Goal: Task Accomplishment & Management: Complete application form

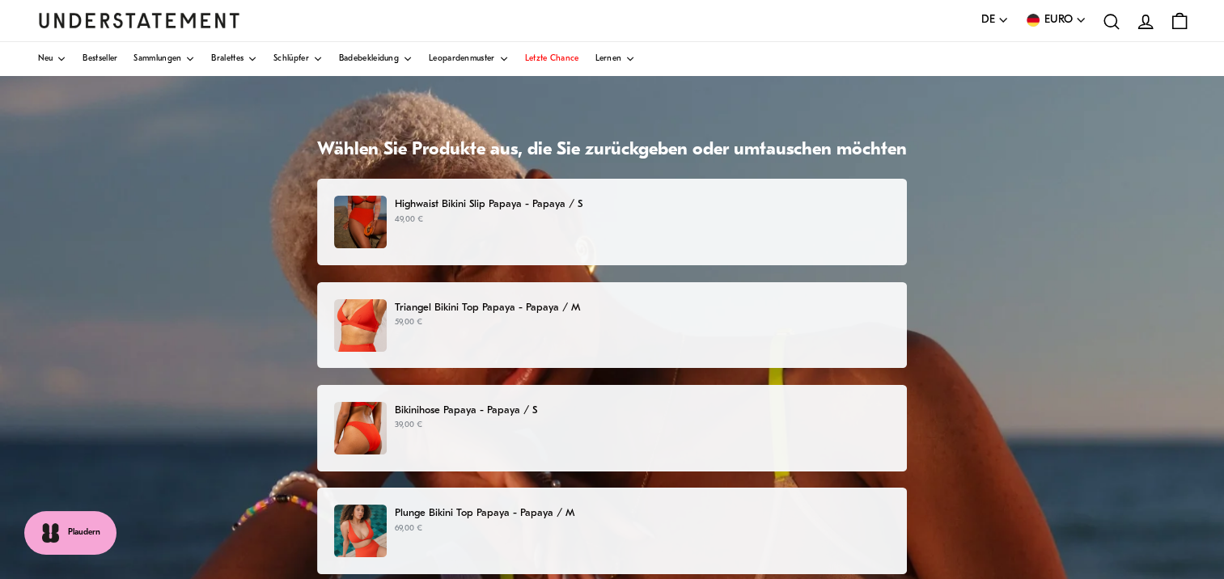
scroll to position [81, 0]
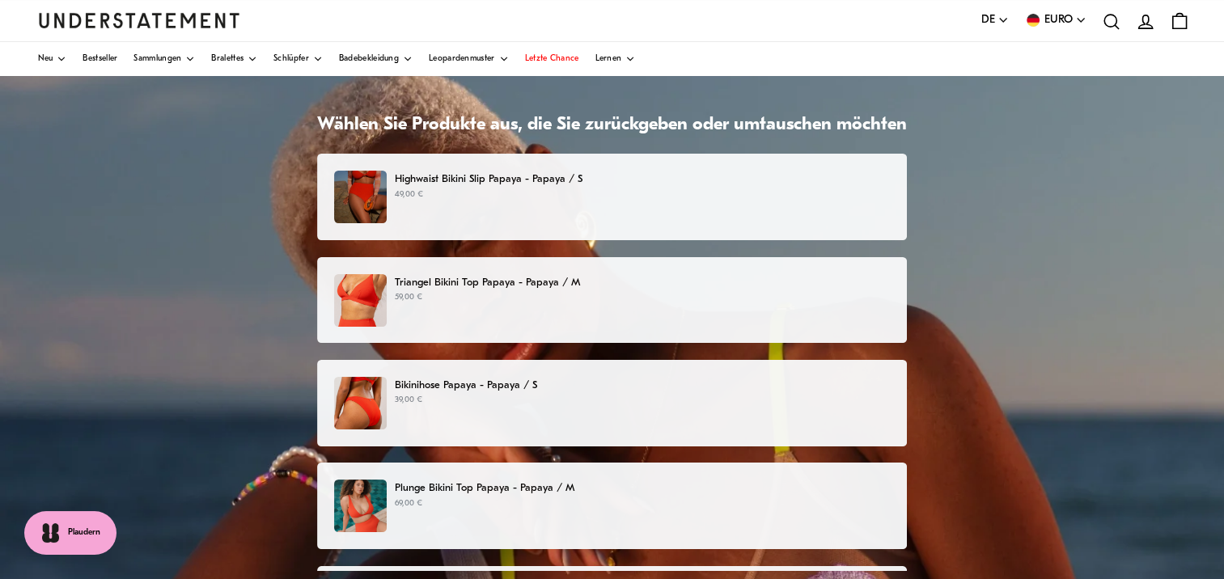
click at [476, 188] on p "49,00 €" at bounding box center [642, 194] width 495 height 13
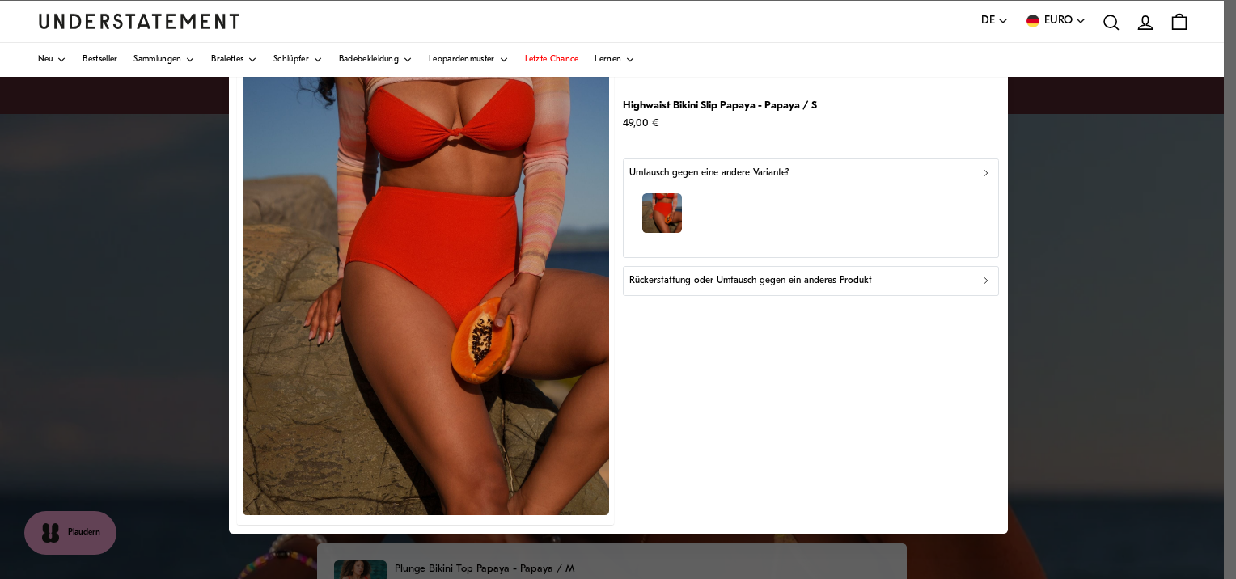
drag, startPoint x: 1226, startPoint y: 322, endPoint x: 1226, endPoint y: 259, distance: 63.1
click at [1223, 259] on div at bounding box center [618, 289] width 1236 height 579
click at [987, 279] on icon "button" at bounding box center [985, 281] width 11 height 11
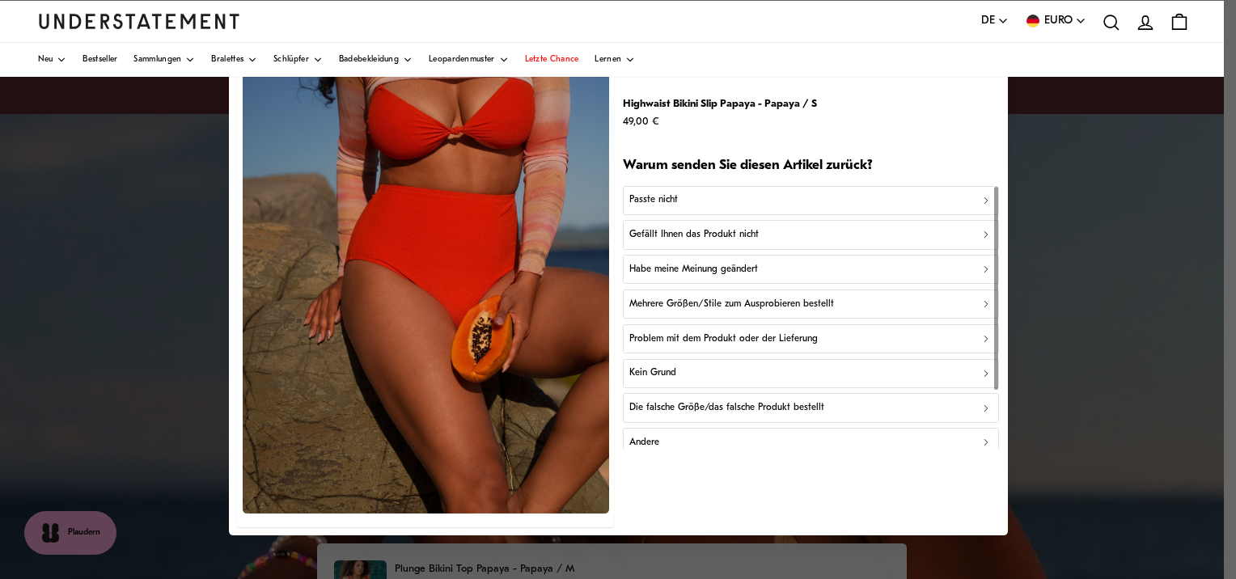
click at [767, 232] on div "Gefällt Ihnen das Produkt nicht" at bounding box center [810, 234] width 362 height 15
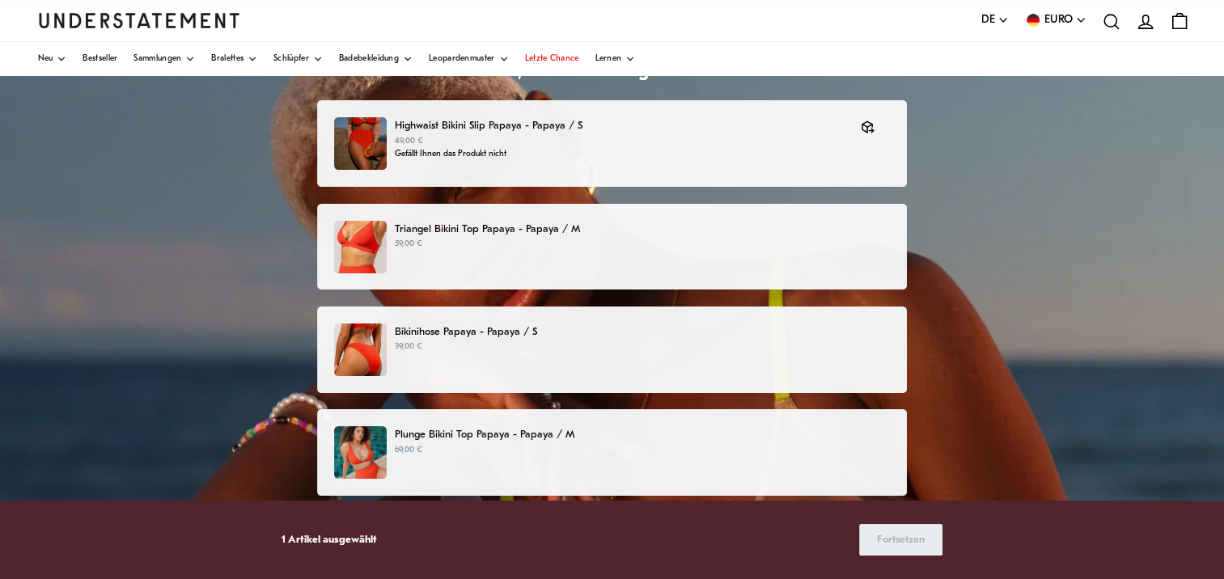
scroll to position [162, 0]
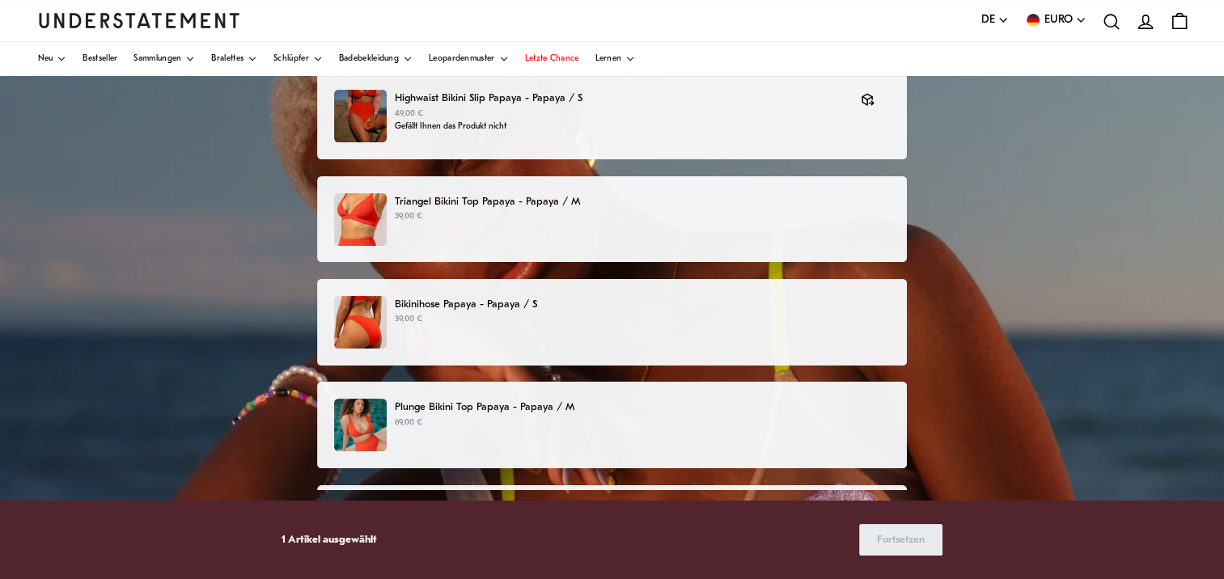
click at [404, 414] on p "Plunge Bikini Top Papaya - Papaya / M" at bounding box center [642, 407] width 495 height 17
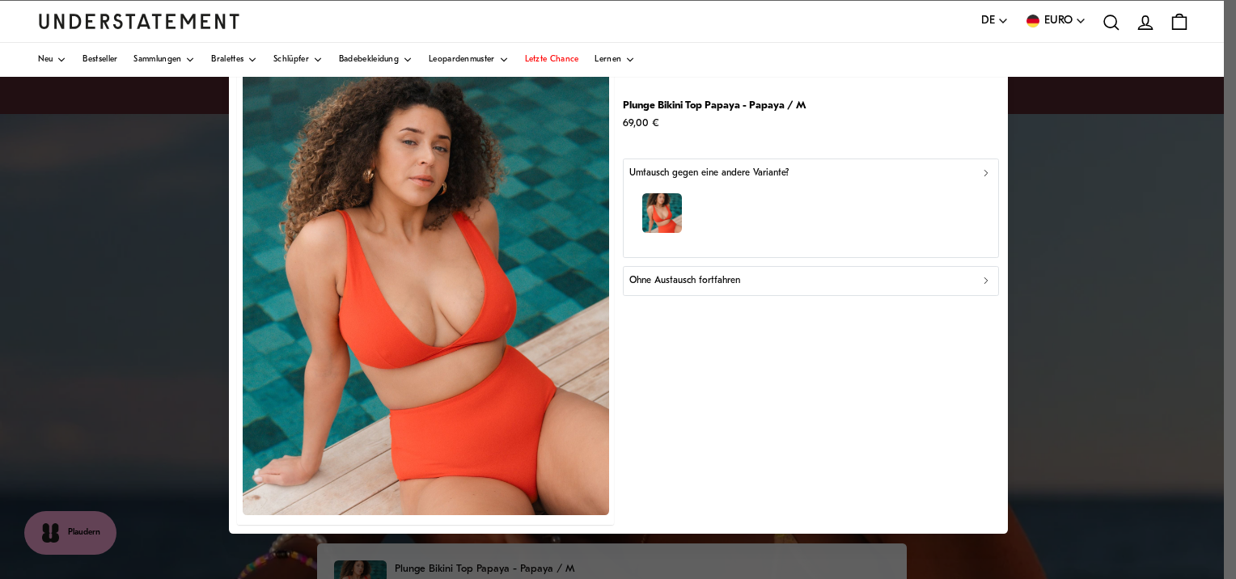
click at [983, 281] on icon "button" at bounding box center [985, 281] width 11 height 11
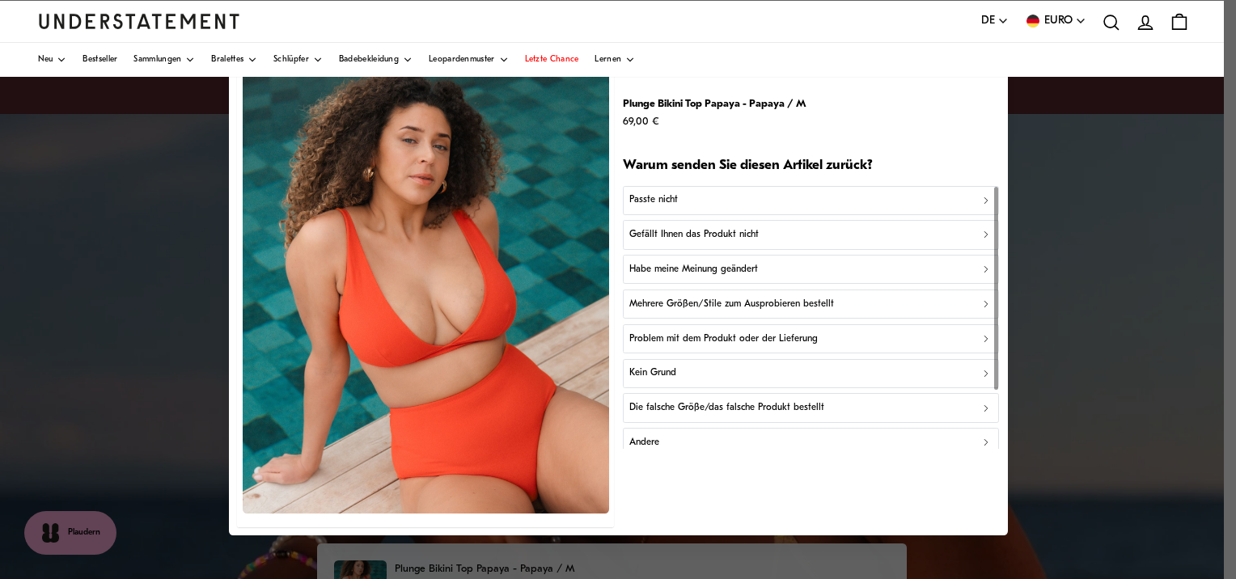
click at [750, 301] on p "Mehrere Größen/Stile zum Ausprobieren bestellt" at bounding box center [731, 304] width 205 height 15
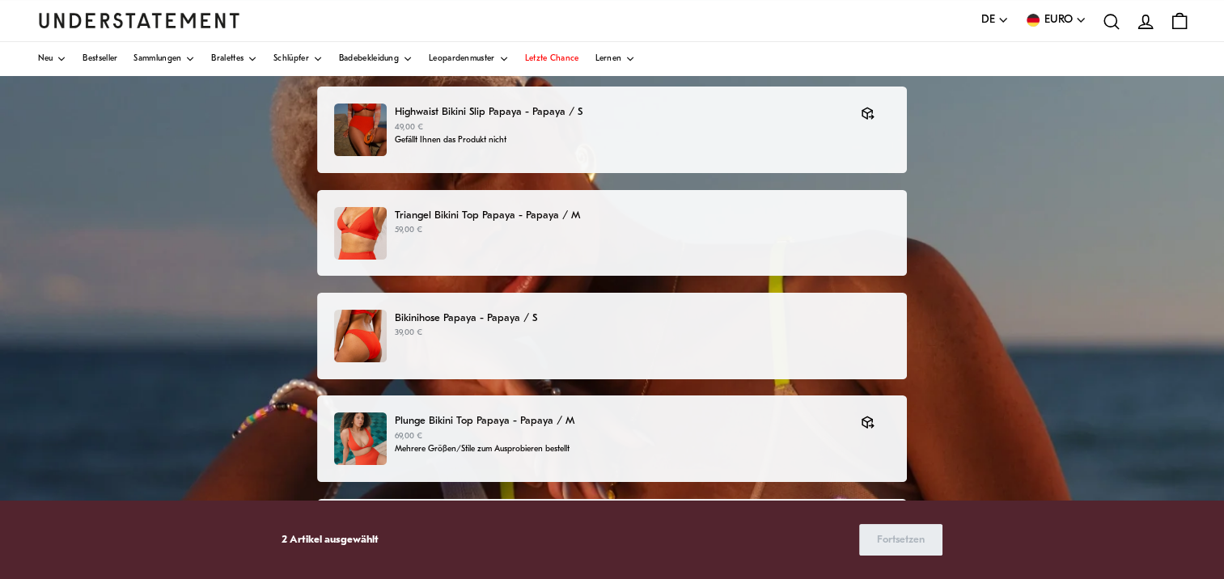
scroll to position [162, 0]
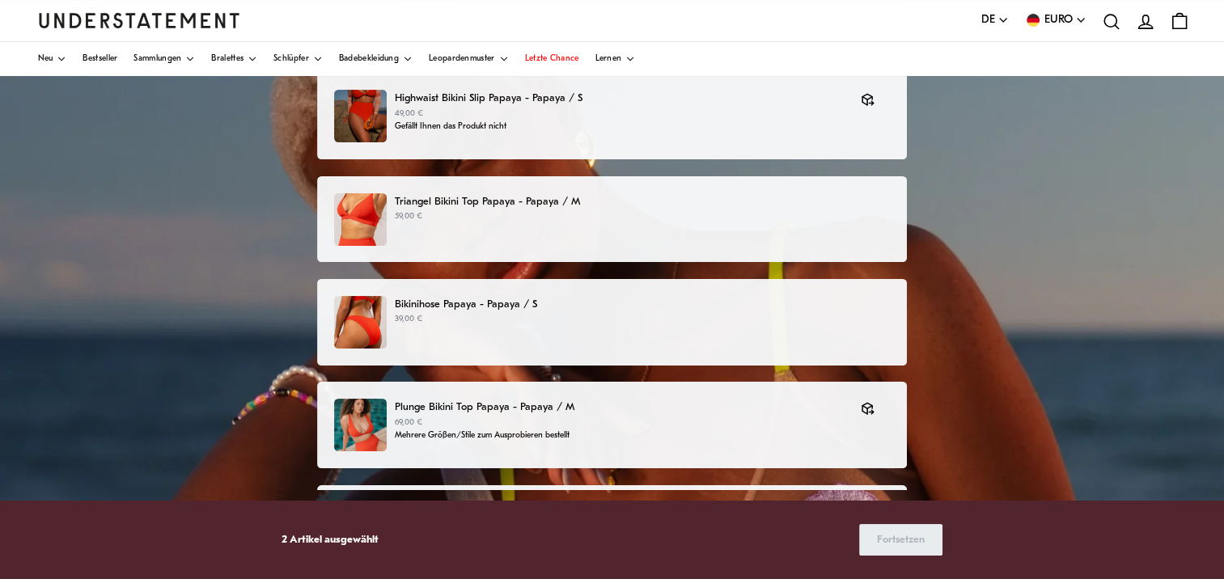
click at [361, 214] on img at bounding box center [360, 219] width 53 height 53
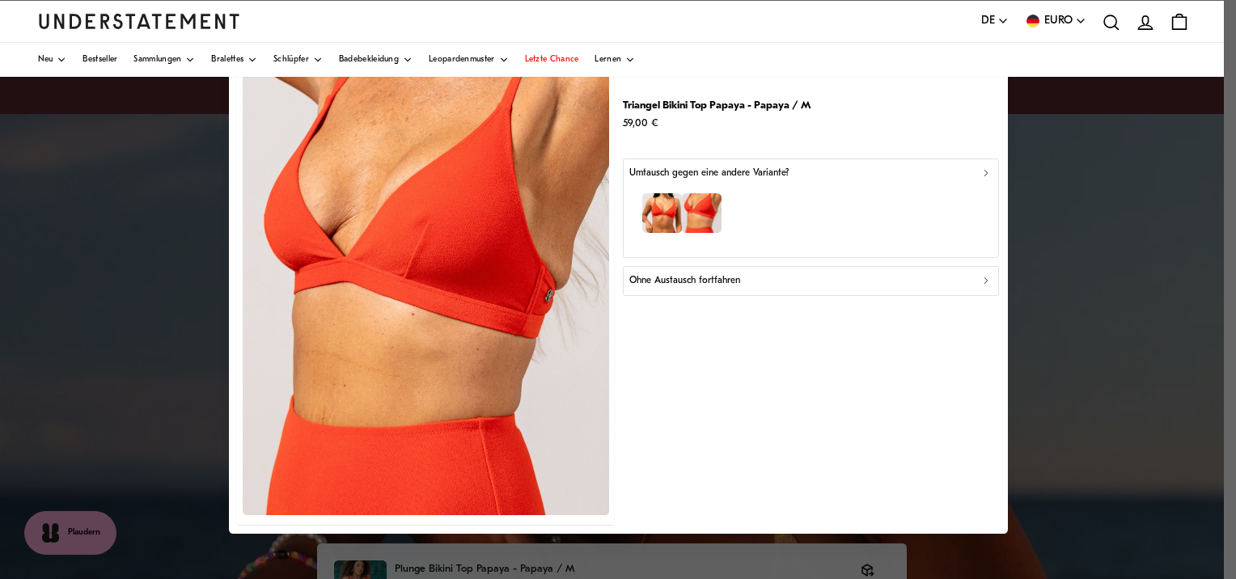
click at [1093, 360] on div at bounding box center [618, 289] width 1236 height 579
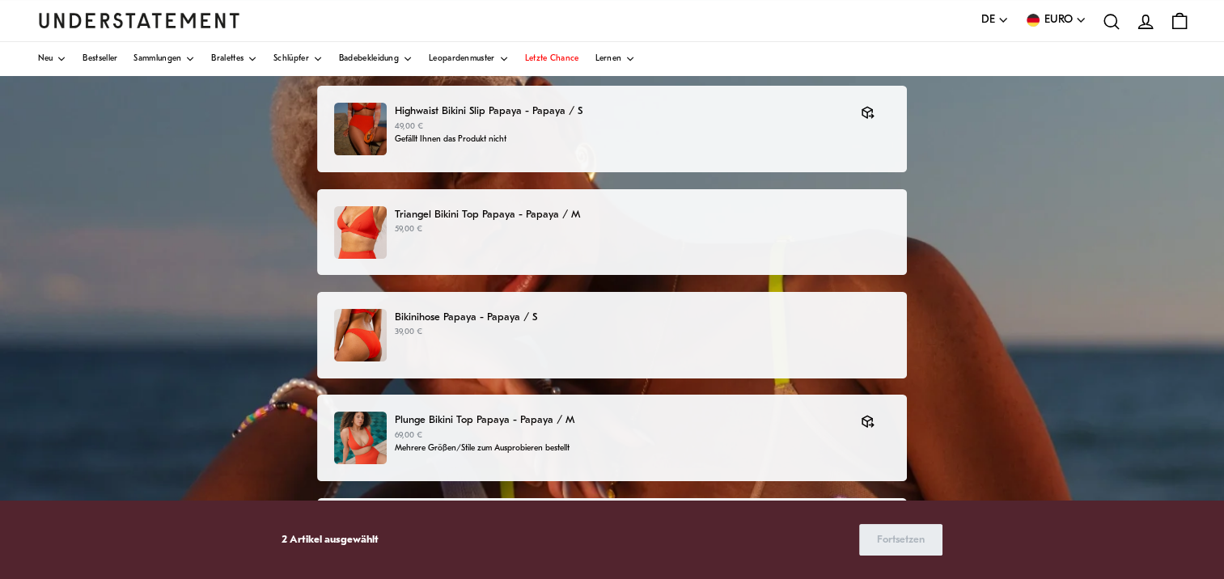
scroll to position [181, 0]
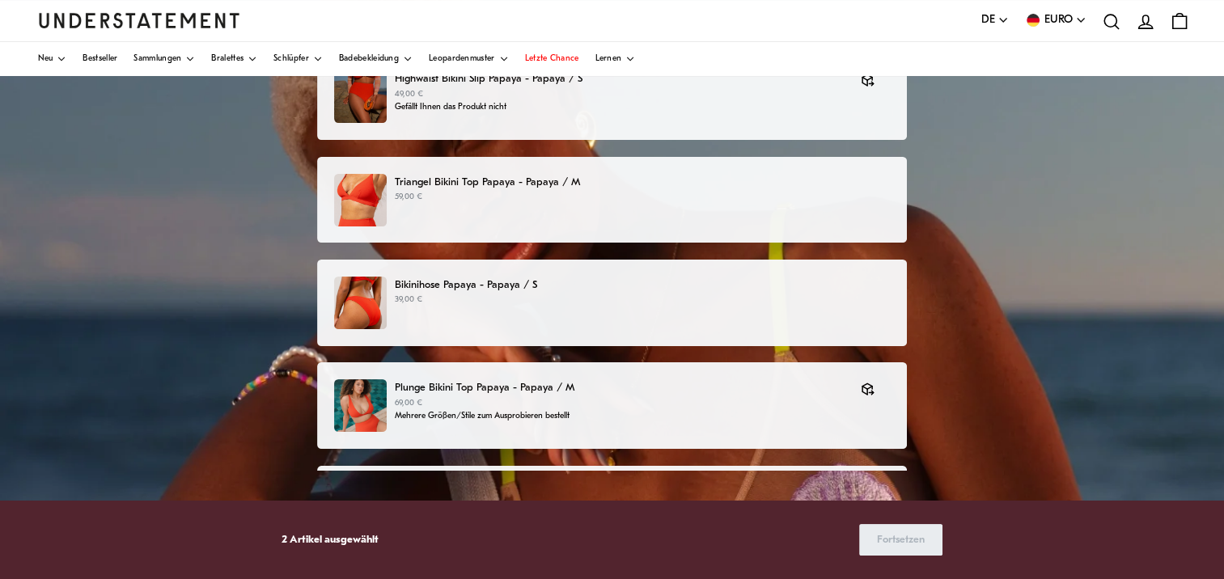
click at [627, 188] on p "Triangel Bikini Top Papaya - Papaya / M" at bounding box center [642, 182] width 495 height 17
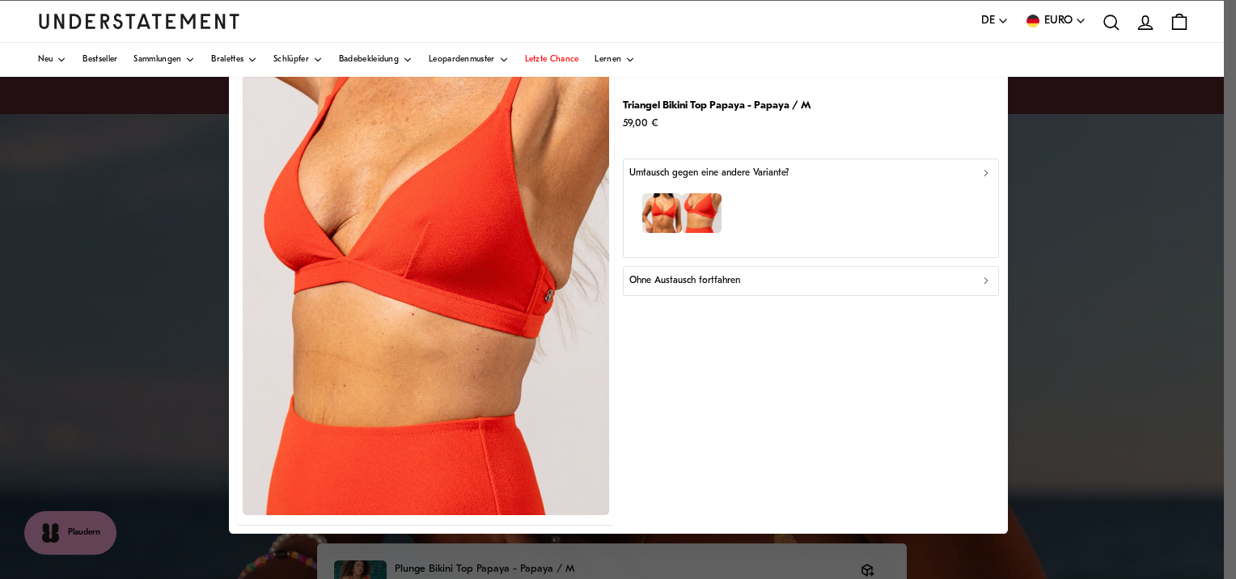
click at [809, 281] on div "Ohne Austausch fortfahren" at bounding box center [810, 280] width 362 height 15
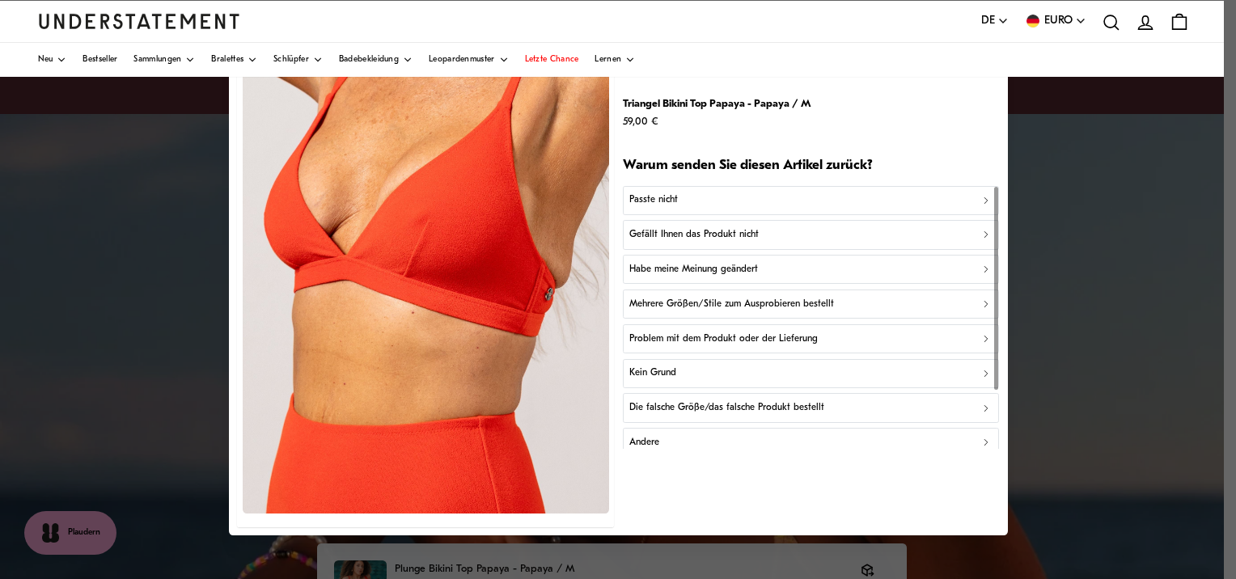
click at [1055, 332] on div at bounding box center [618, 289] width 1236 height 579
click at [94, 258] on div at bounding box center [618, 289] width 1236 height 579
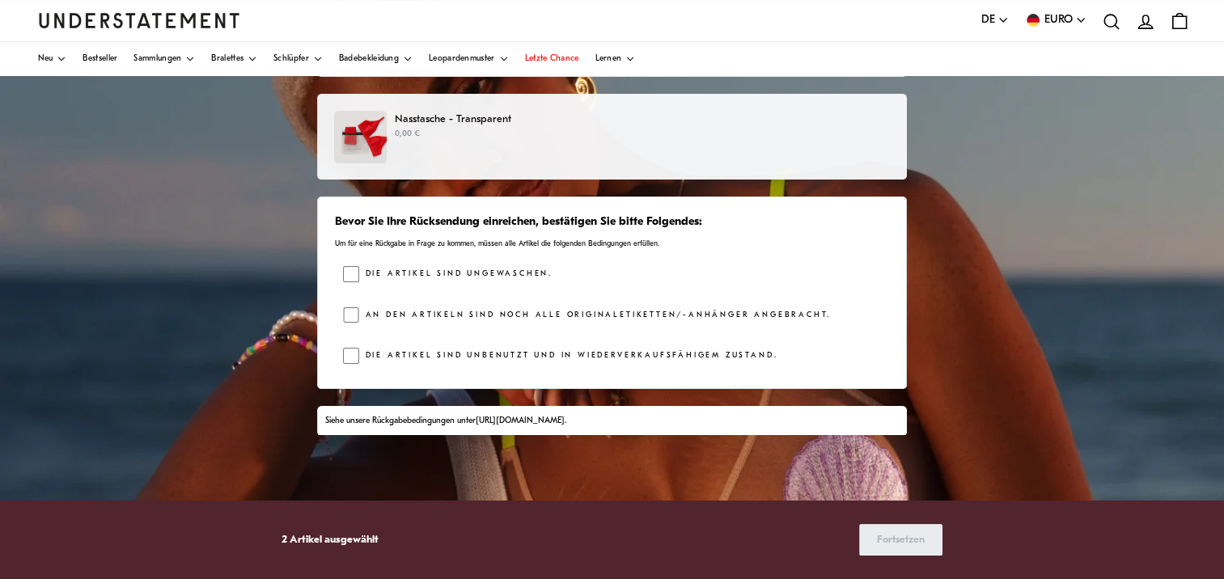
scroll to position [243, 0]
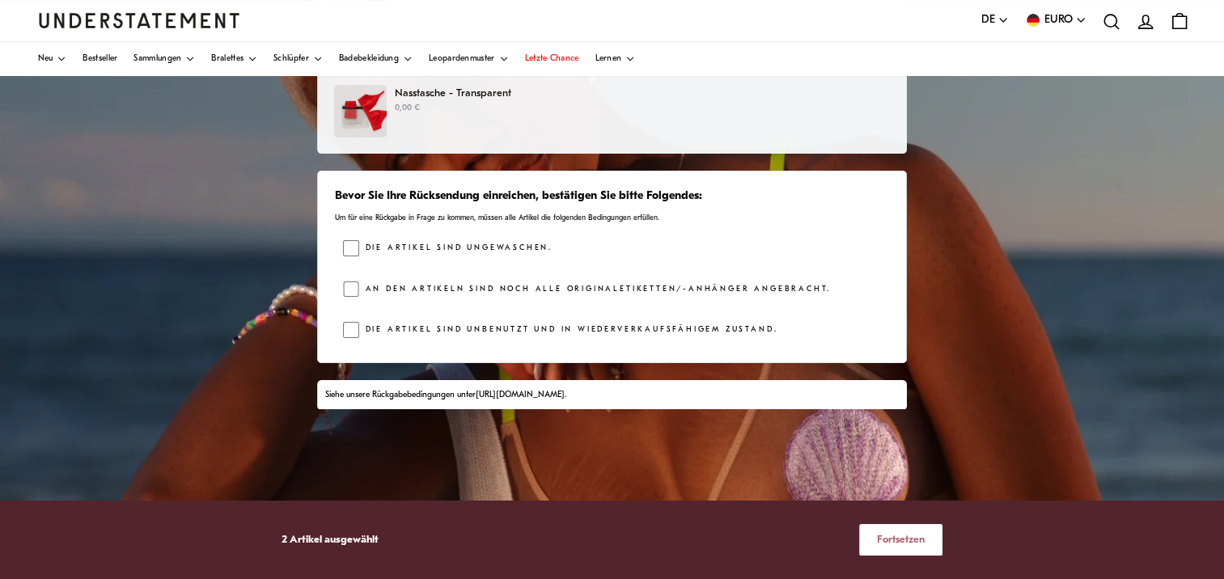
click at [912, 542] on span "Fortsetzen" at bounding box center [901, 540] width 48 height 30
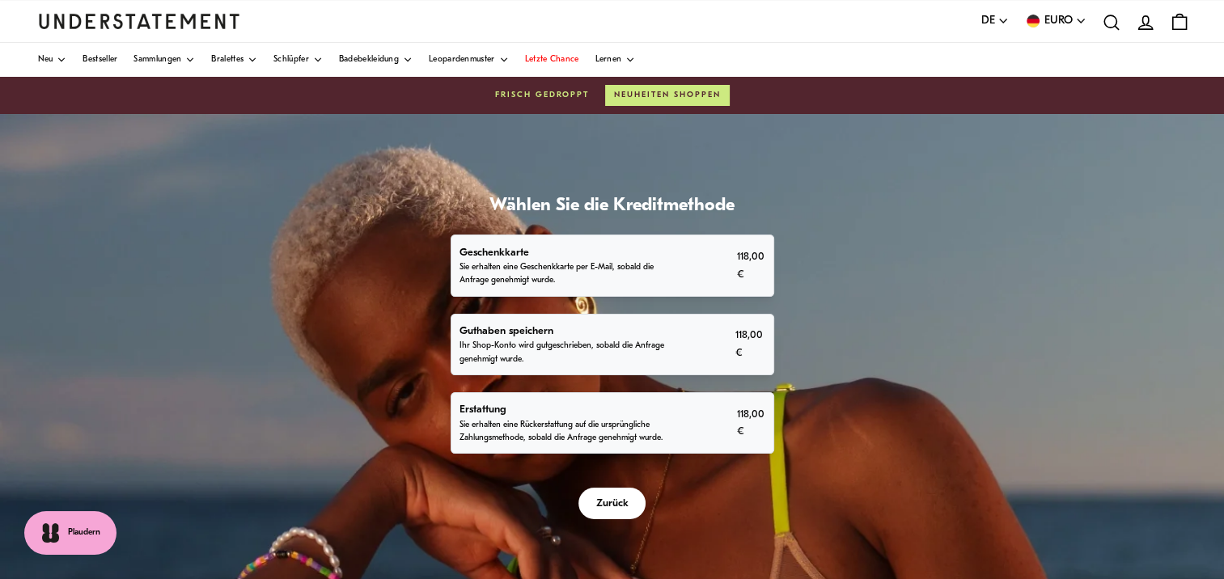
click at [565, 420] on p "Sie erhalten eine Rückerstattung auf die ursprüngliche Zahlungsmethode, sobald …" at bounding box center [564, 432] width 210 height 26
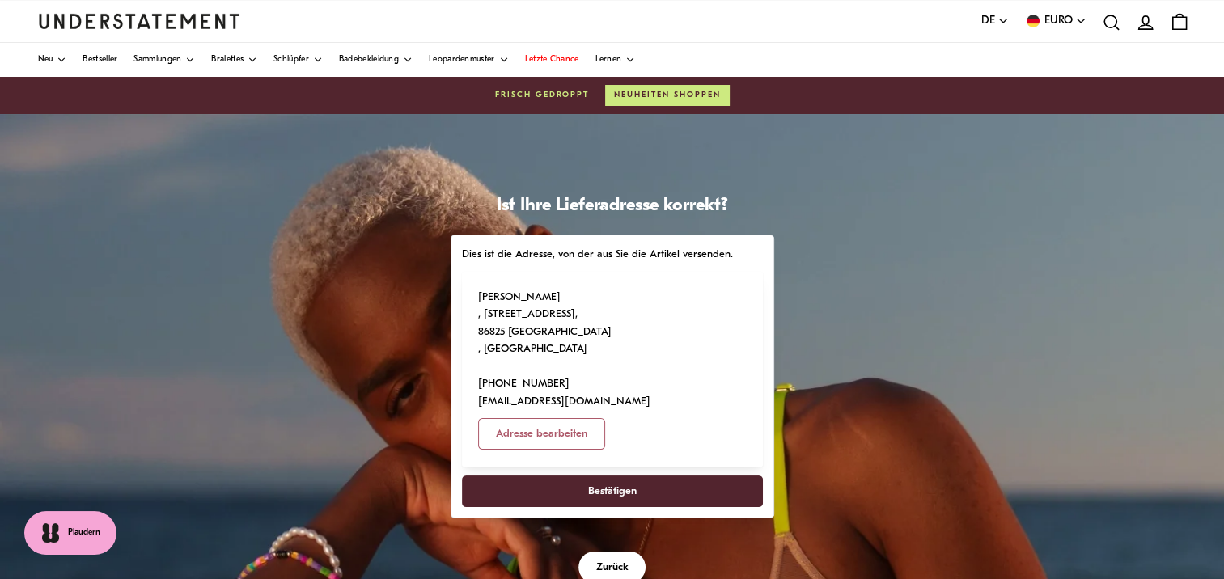
click at [668, 476] on span "Bestätigen" at bounding box center [611, 491] width 265 height 30
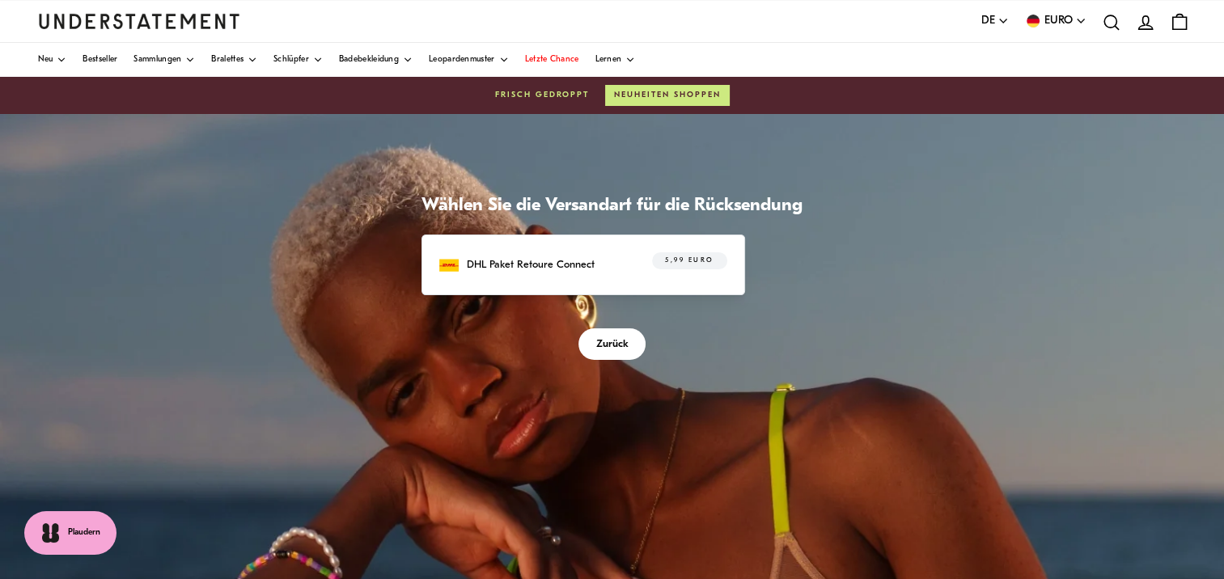
click at [623, 260] on div "DHL Paket Retoure Connect 5,99 Euro" at bounding box center [583, 264] width 288 height 25
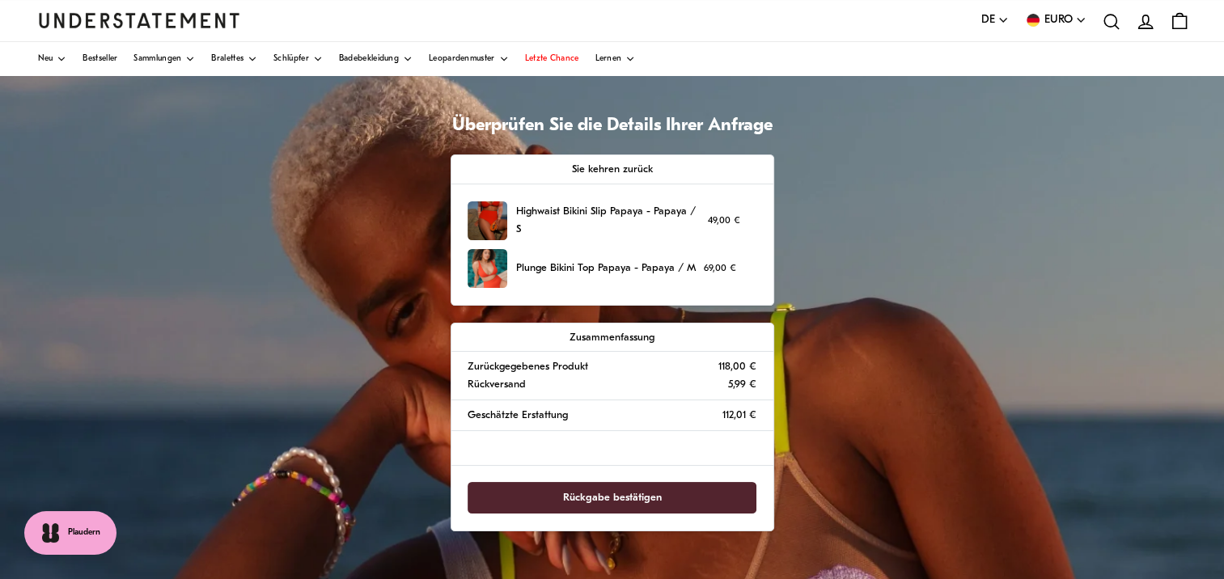
scroll to position [81, 0]
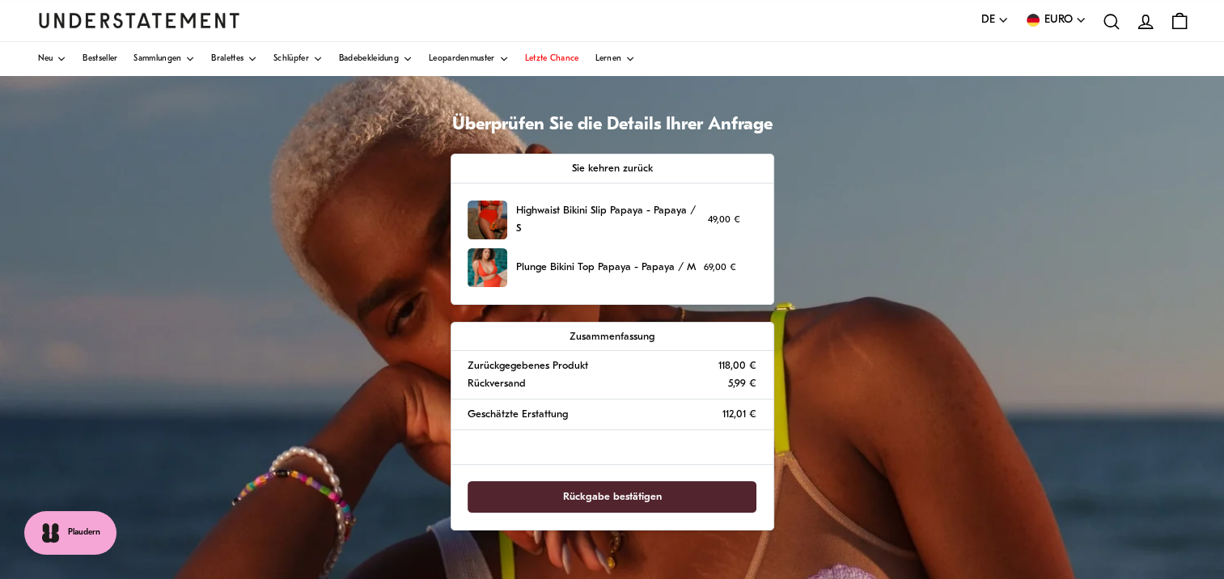
click at [666, 499] on span "Rückgabe bestätigen" at bounding box center [611, 497] width 253 height 30
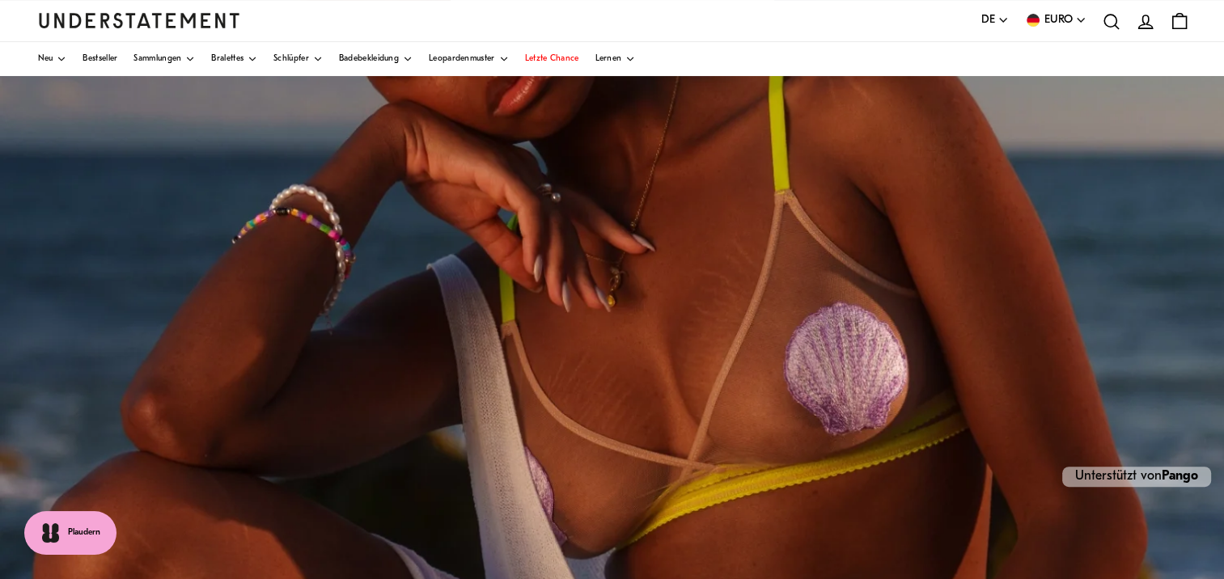
scroll to position [262, 0]
